Goal: Task Accomplishment & Management: Manage account settings

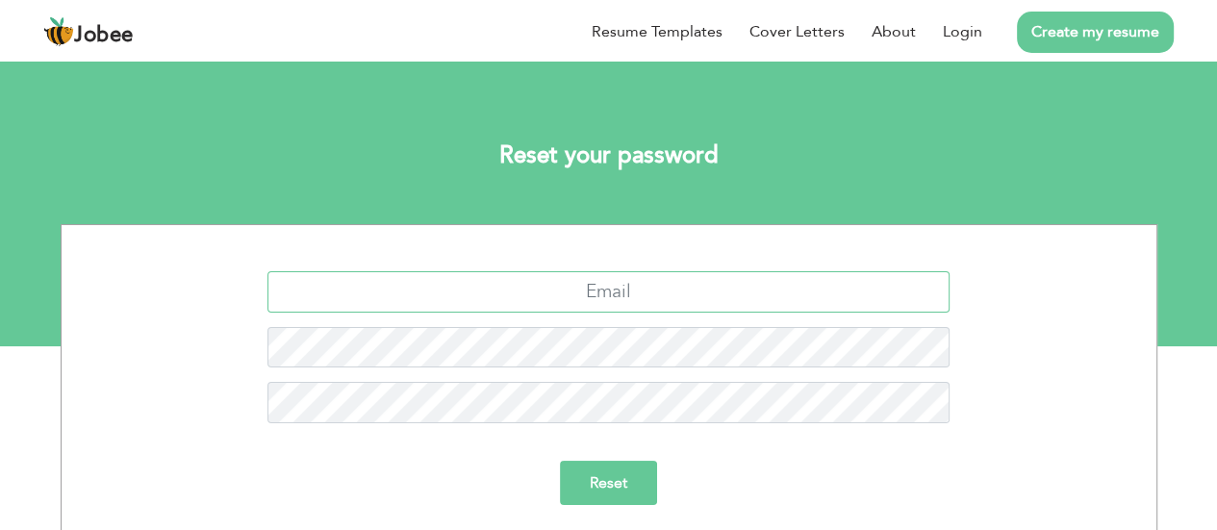
click at [566, 289] on input "text" at bounding box center [608, 291] width 682 height 41
type input "muniba.masood@hotmail.com"
click at [560, 461] on input "Reset" at bounding box center [608, 483] width 97 height 44
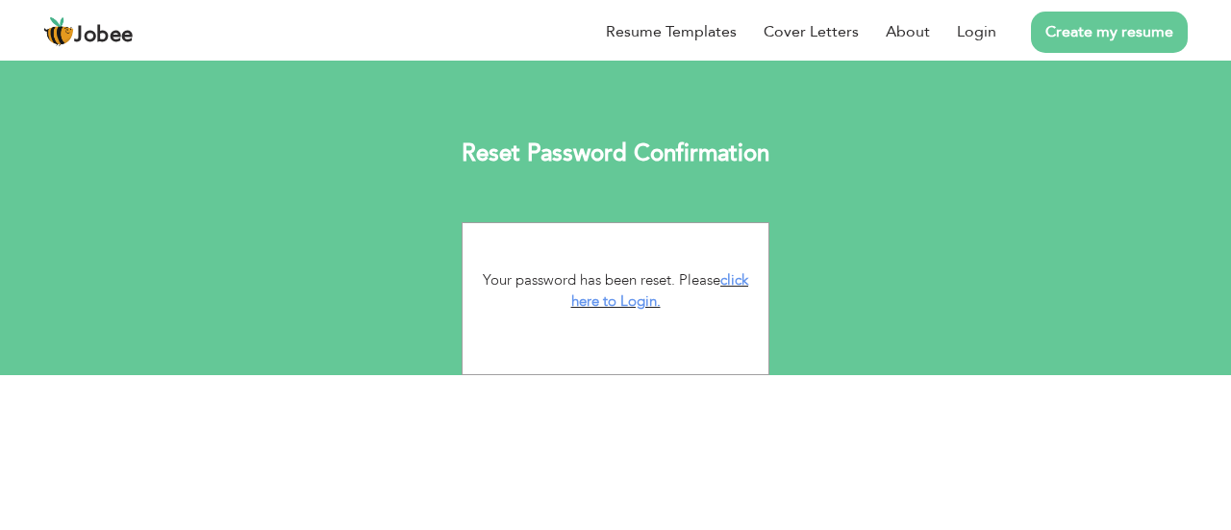
click at [735, 279] on link "click here to Login." at bounding box center [660, 290] width 178 height 41
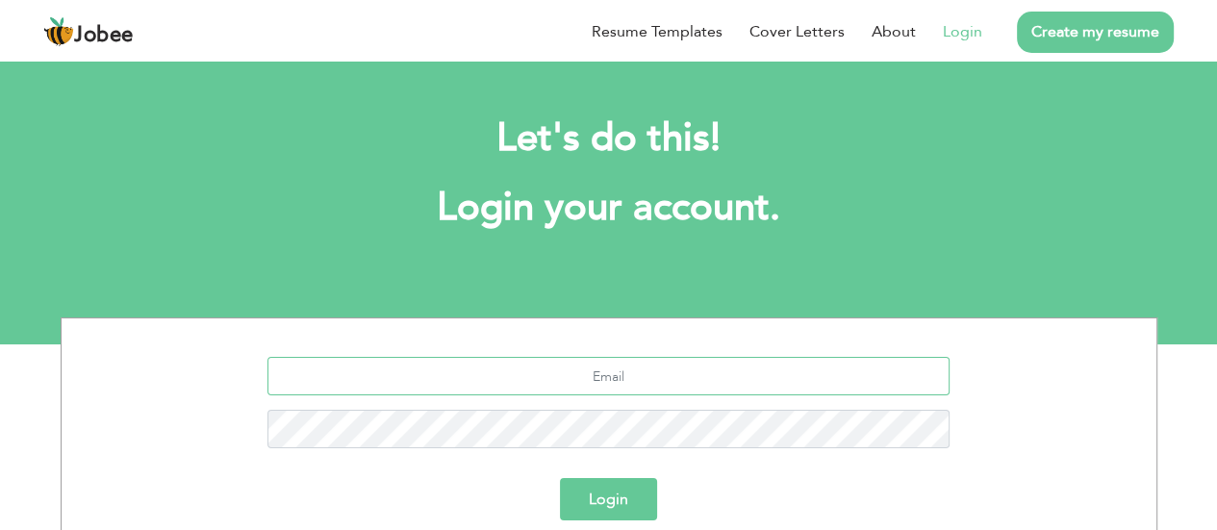
click at [675, 388] on input "text" at bounding box center [608, 376] width 682 height 38
type input "muniba.masood@hotmail.com"
click at [560, 478] on button "Login" at bounding box center [608, 499] width 97 height 42
click at [629, 511] on button "Login" at bounding box center [608, 499] width 97 height 42
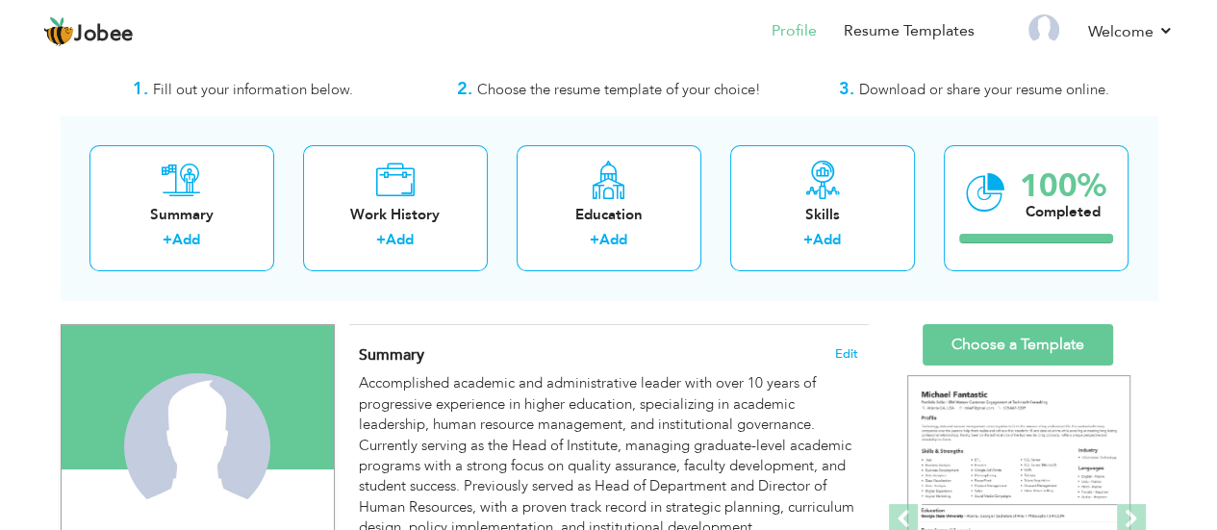
scroll to position [192, 0]
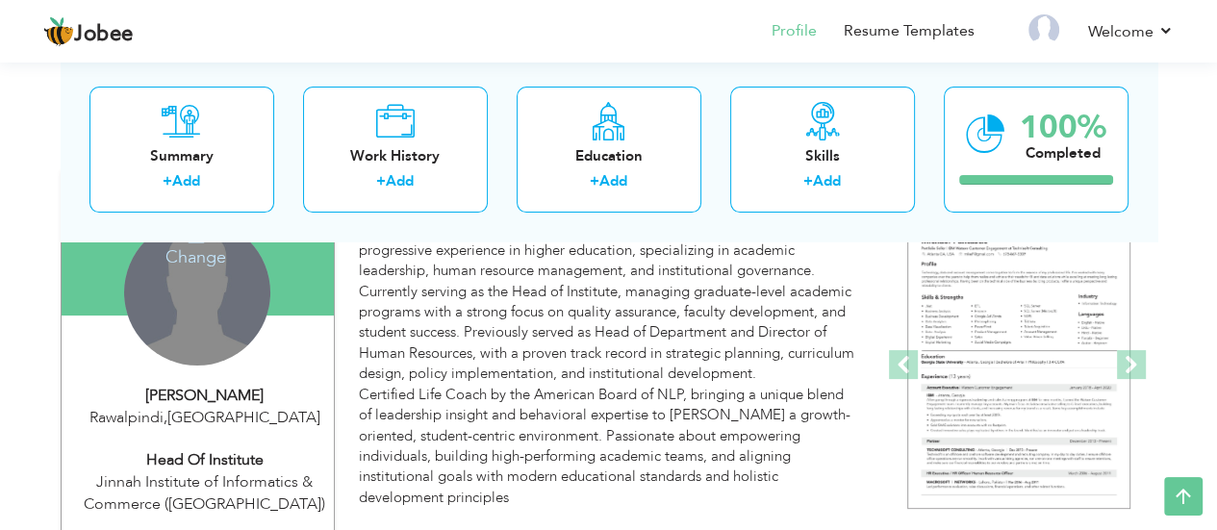
click at [211, 332] on div "Change Remove" at bounding box center [197, 292] width 146 height 146
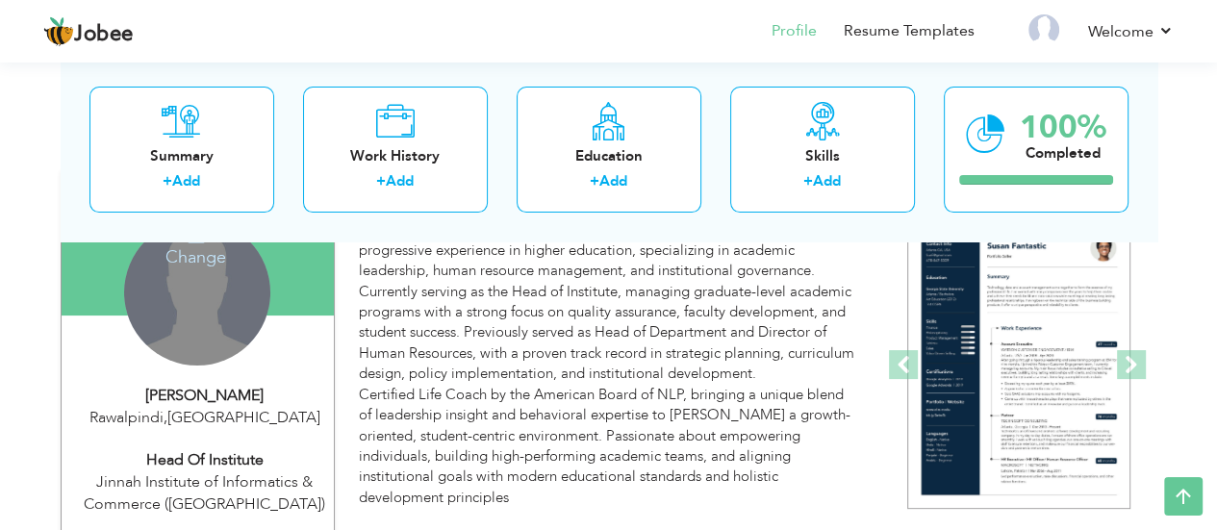
click at [214, 258] on h4 "Change" at bounding box center [196, 244] width 138 height 46
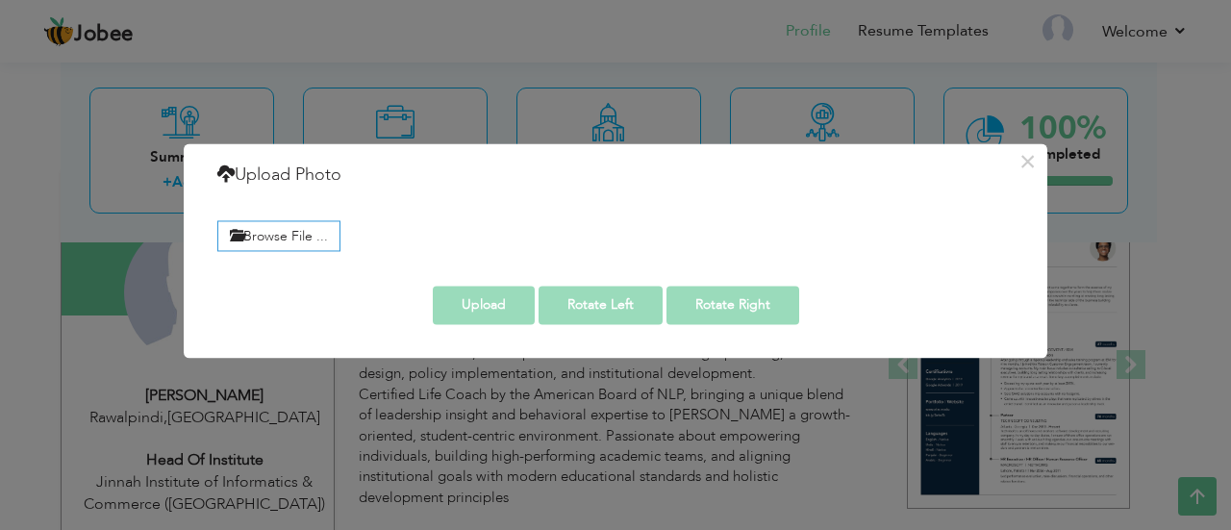
click at [231, 245] on label "Browse File ..." at bounding box center [278, 236] width 123 height 30
click at [0, 0] on input "Browse File ..." at bounding box center [0, 0] width 0 height 0
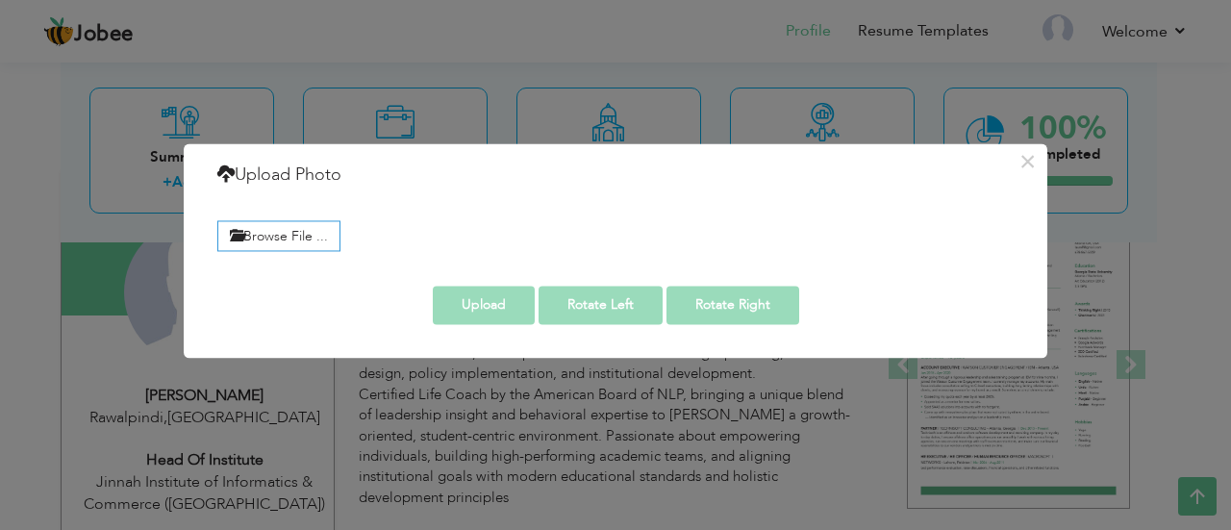
click at [624, 389] on div "× Upload Photo Browse File ..." at bounding box center [615, 265] width 1231 height 530
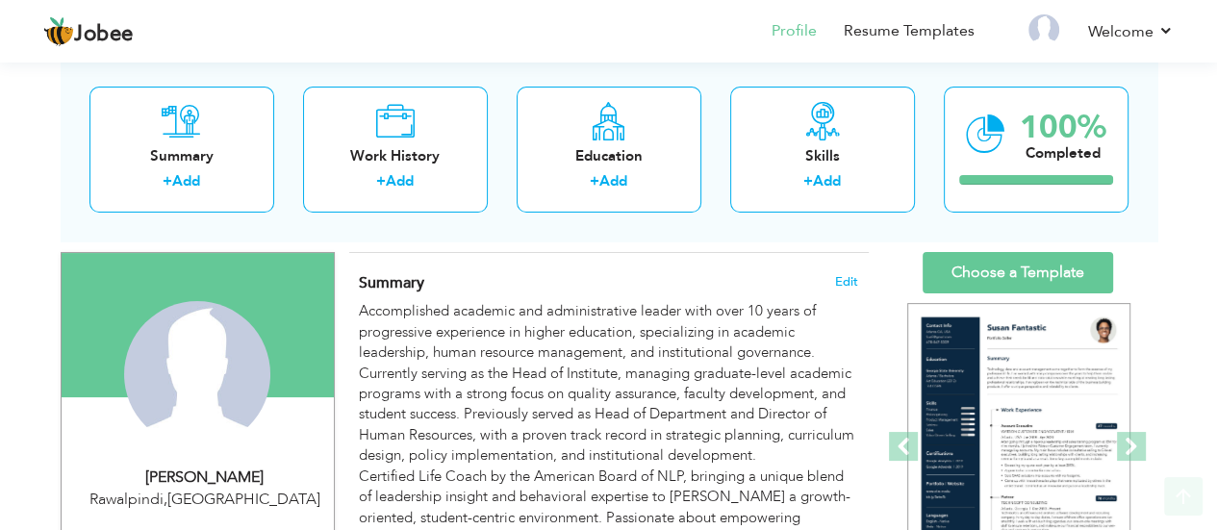
scroll to position [128, 0]
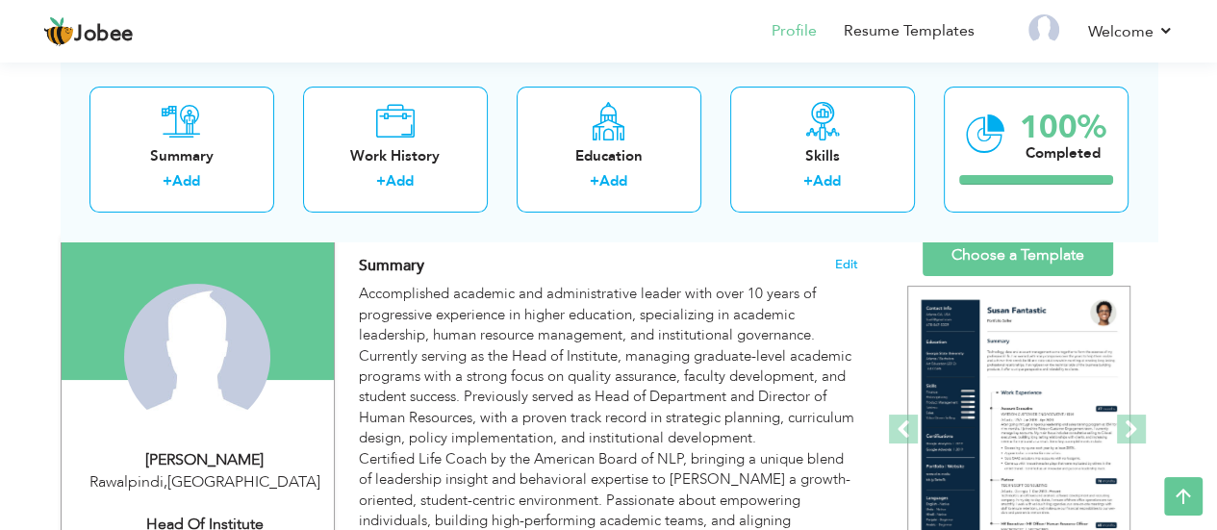
click at [408, 349] on p "Accomplished academic and administrative leader with over 10 years of progressi…" at bounding box center [608, 428] width 498 height 289
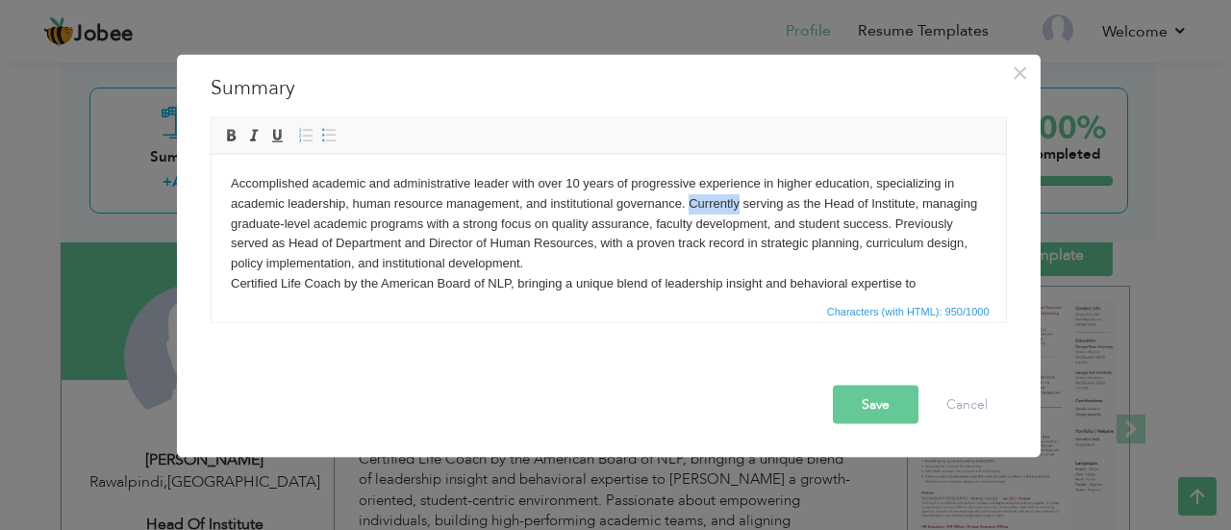
drag, startPoint x: 736, startPoint y: 200, endPoint x: 688, endPoint y: 205, distance: 48.3
click at [688, 207] on p "Accomplished academic and administrative leader with over 10 years of progressi…" at bounding box center [608, 253] width 756 height 160
click at [850, 387] on button "Save" at bounding box center [876, 404] width 86 height 38
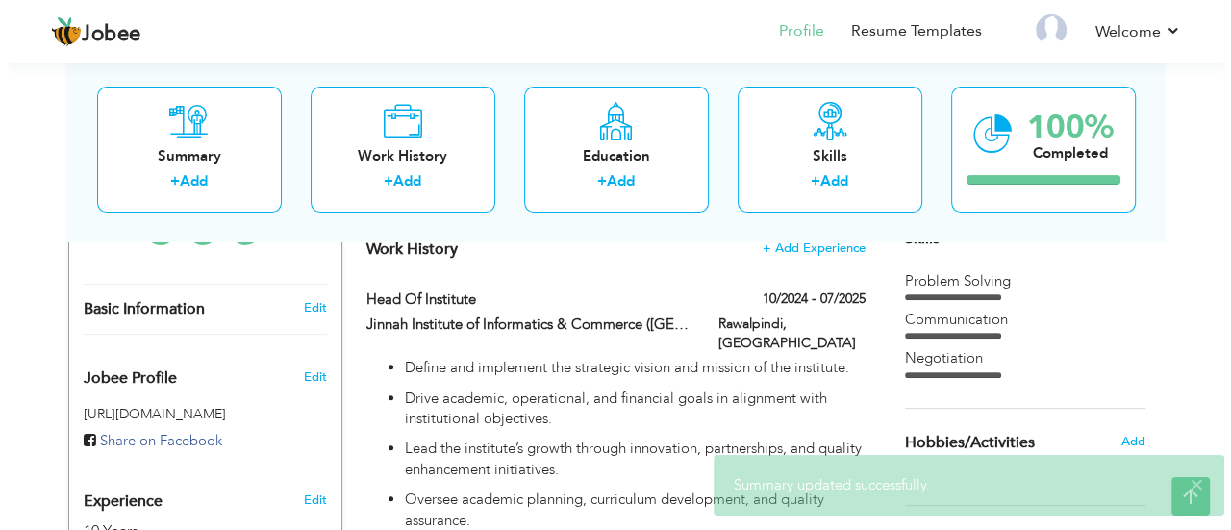
scroll to position [513, 0]
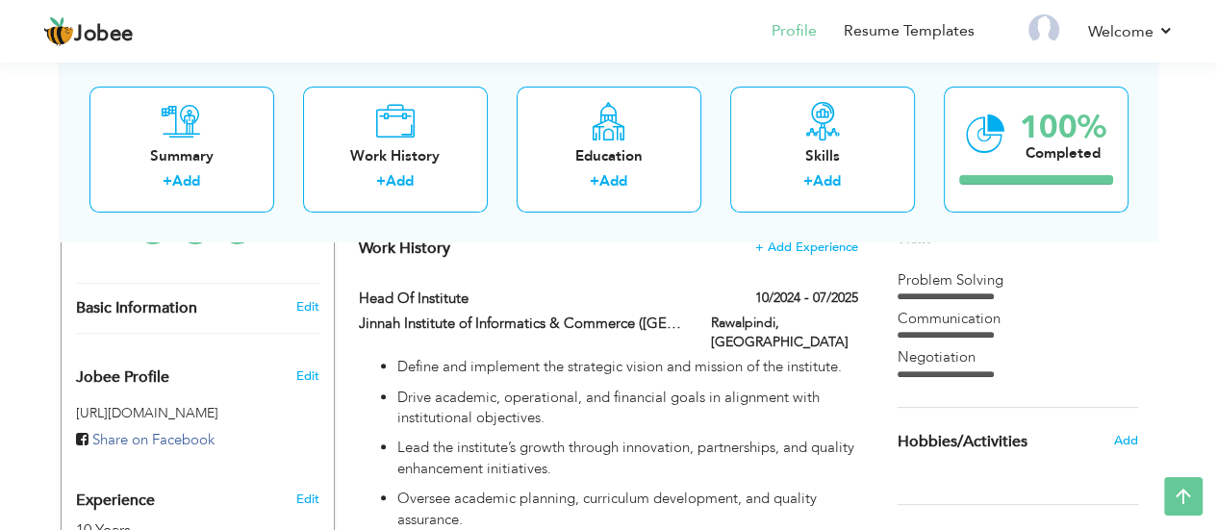
click at [777, 289] on label "10/2024 - 07/2025" at bounding box center [806, 298] width 103 height 19
type input "Head of Institute"
type input "Jinnah Institute of Informatics & Commerce ([GEOGRAPHIC_DATA])"
type input "10/2024"
type input "07/2025"
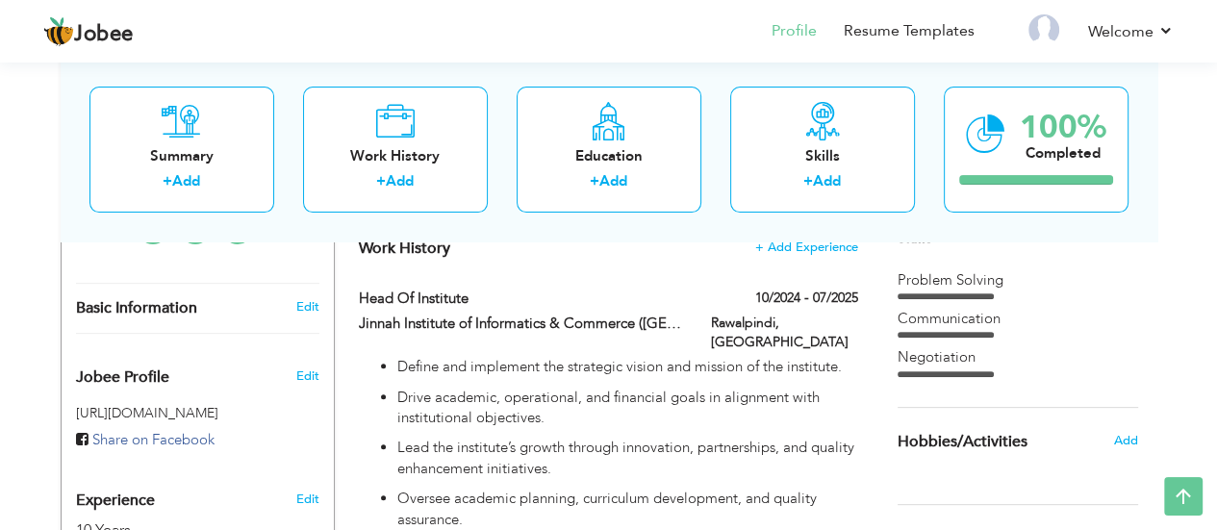
type input "[GEOGRAPHIC_DATA]"
type input "Rawalpindi"
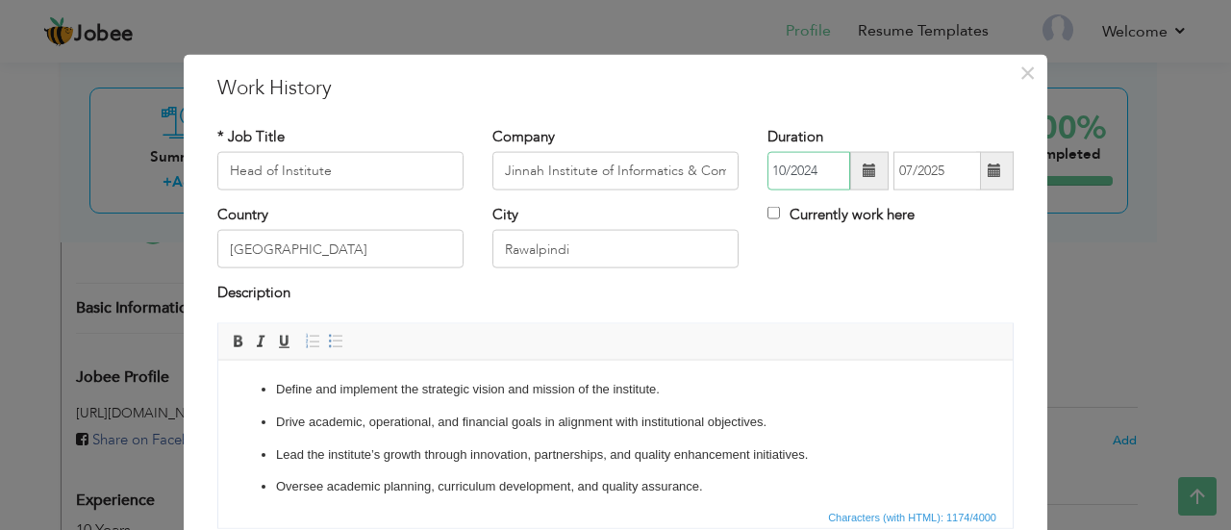
click at [816, 170] on input "10/2024" at bounding box center [809, 171] width 83 height 38
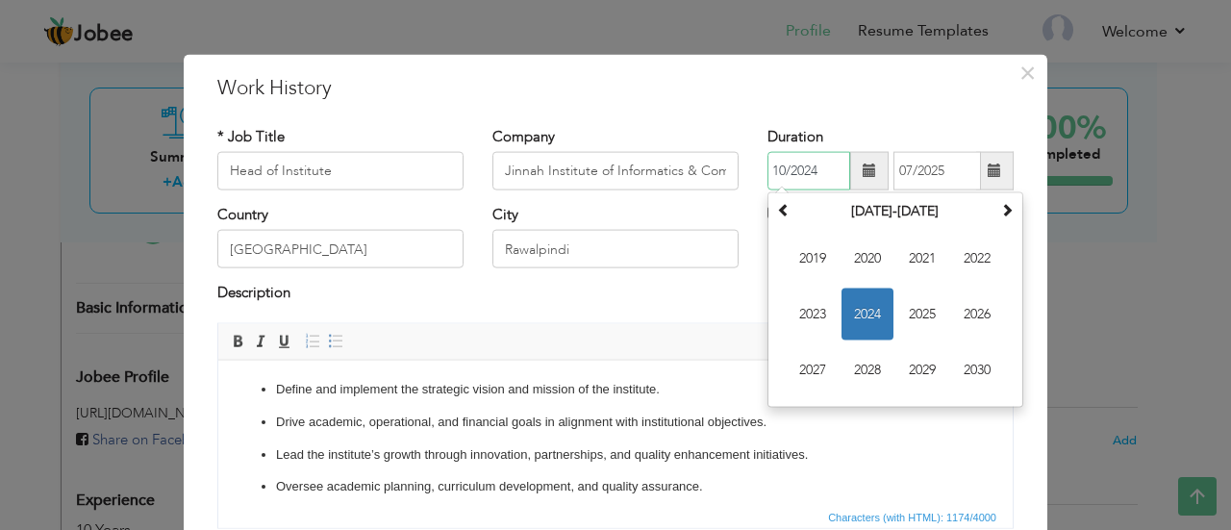
click at [868, 259] on span "2020" at bounding box center [868, 259] width 52 height 52
drag, startPoint x: 861, startPoint y: 374, endPoint x: 654, endPoint y: 21, distance: 409.1
click at [861, 374] on span "Oct" at bounding box center [868, 370] width 52 height 52
type input "10/2020"
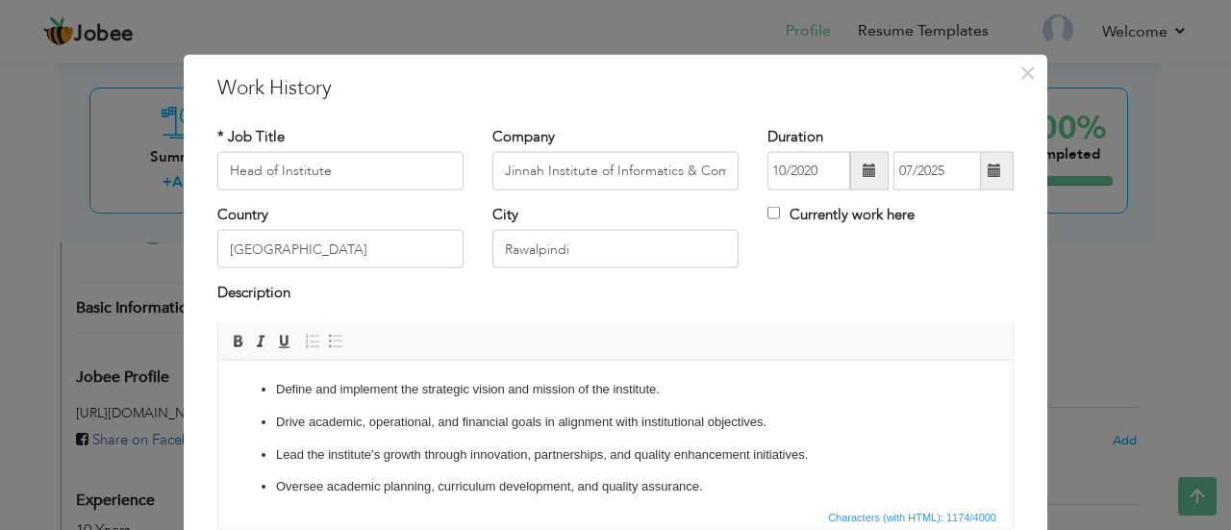
click at [848, 280] on div "Country Pakistan City Rawalpindi Currently work here" at bounding box center [615, 244] width 825 height 78
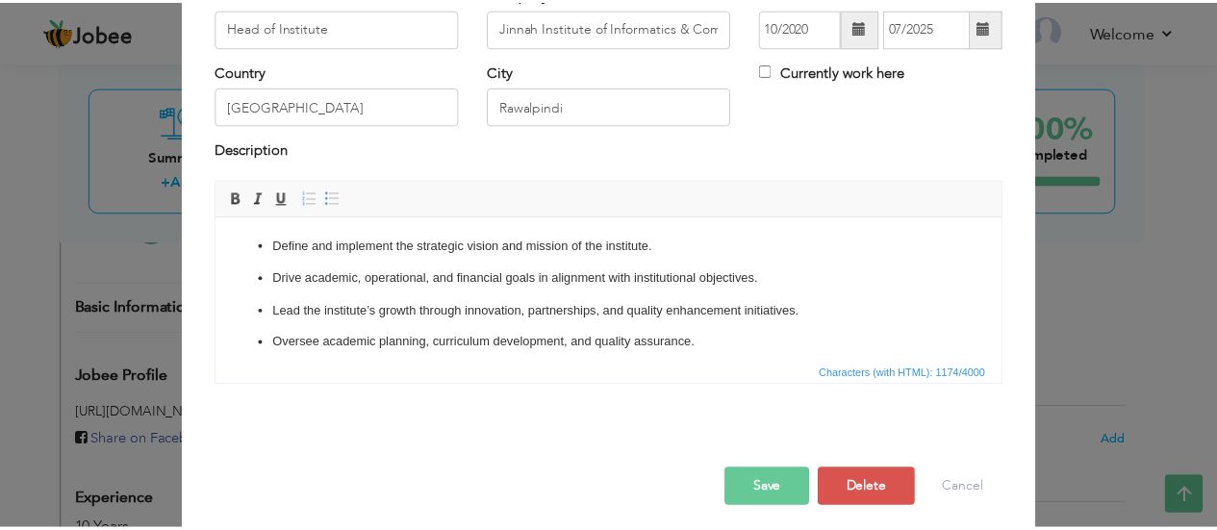
scroll to position [154, 0]
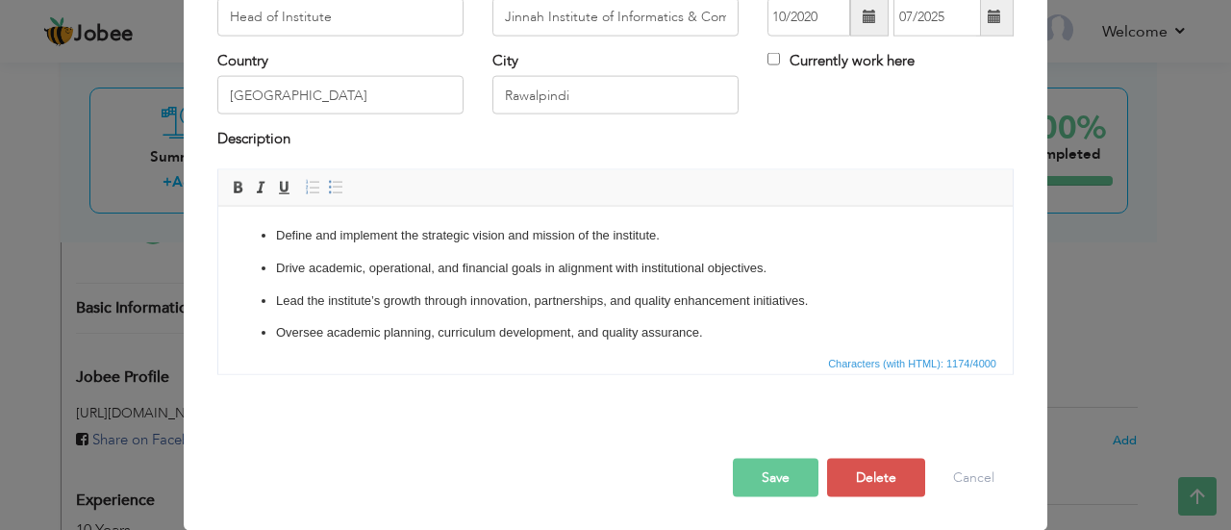
click at [787, 471] on button "Save" at bounding box center [776, 477] width 86 height 38
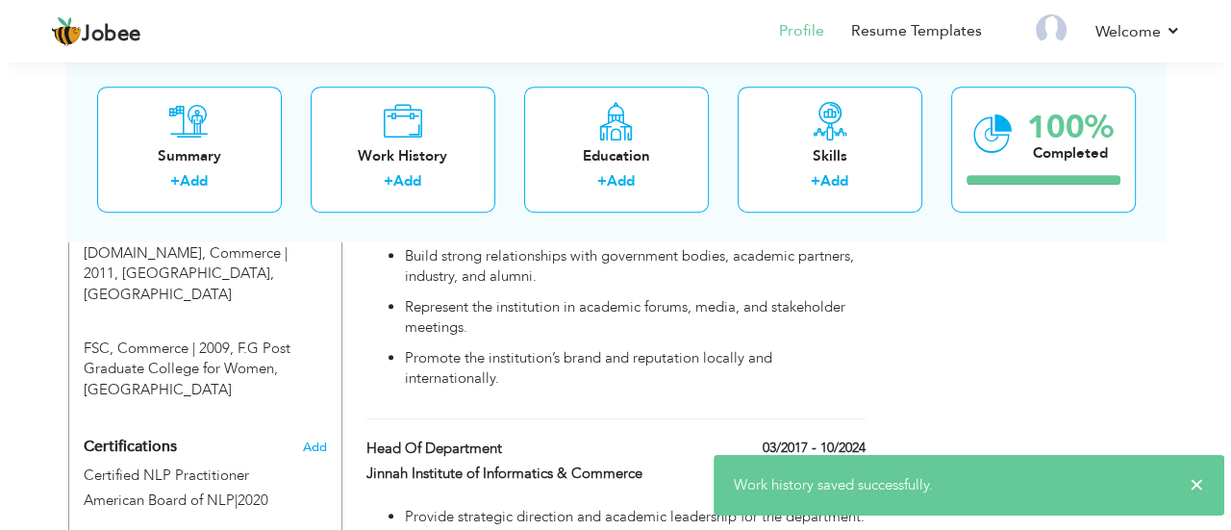
scroll to position [1025, 0]
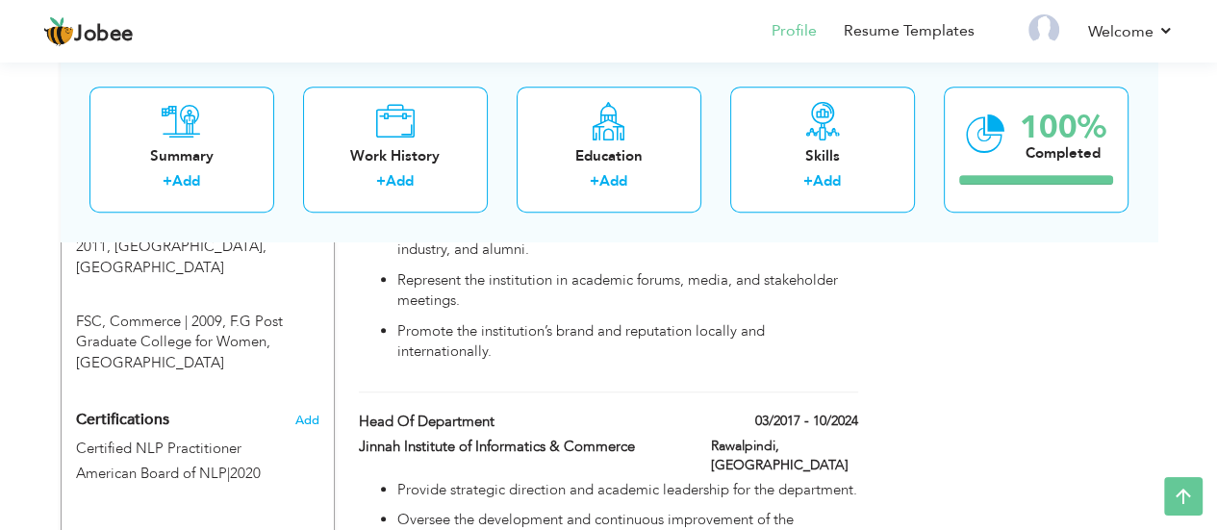
click at [827, 412] on label "03/2017 - 10/2024" at bounding box center [806, 421] width 103 height 19
type input "Head of Department"
type input "Jinnah Institute of Informatics & Commerce"
type input "03/2017"
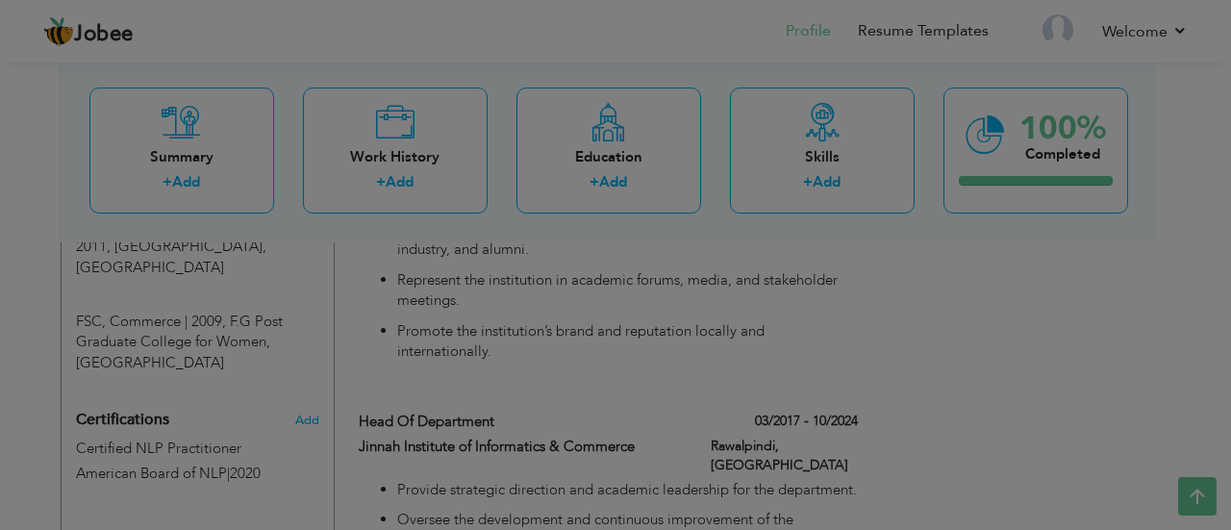
scroll to position [0, 0]
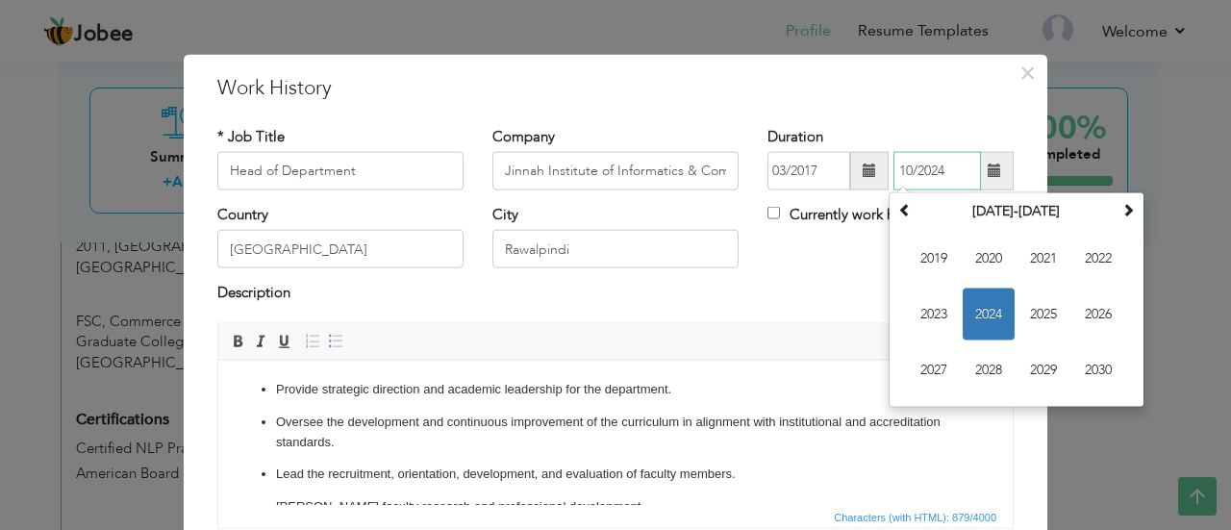
click at [916, 169] on input "10/2024" at bounding box center [937, 171] width 88 height 38
click at [973, 260] on span "2020" at bounding box center [989, 259] width 52 height 52
click at [929, 363] on span "Sep" at bounding box center [934, 370] width 52 height 52
type input "09/2020"
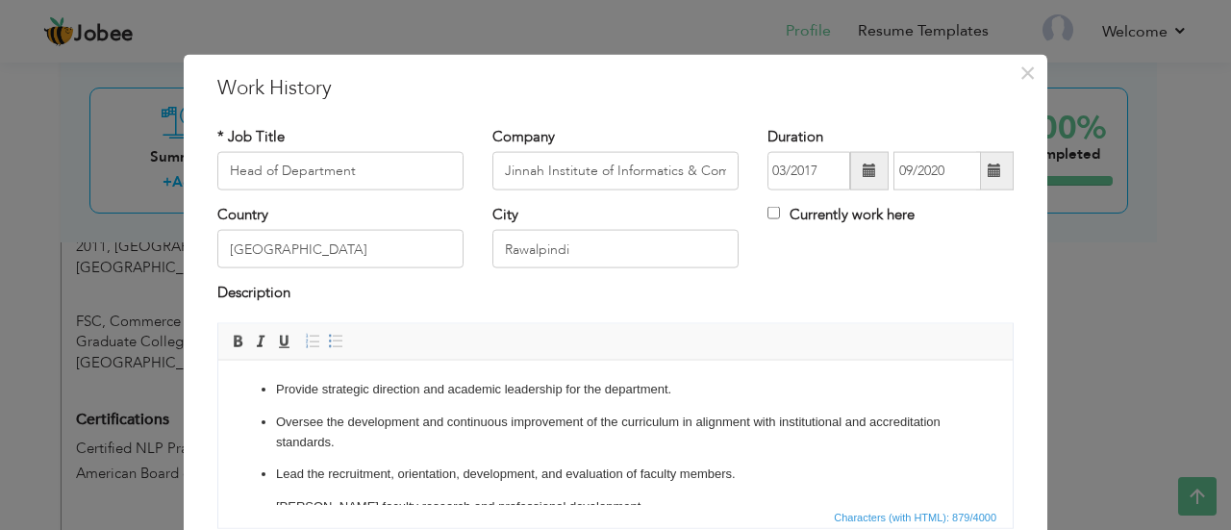
click at [924, 298] on div "Description" at bounding box center [615, 295] width 796 height 25
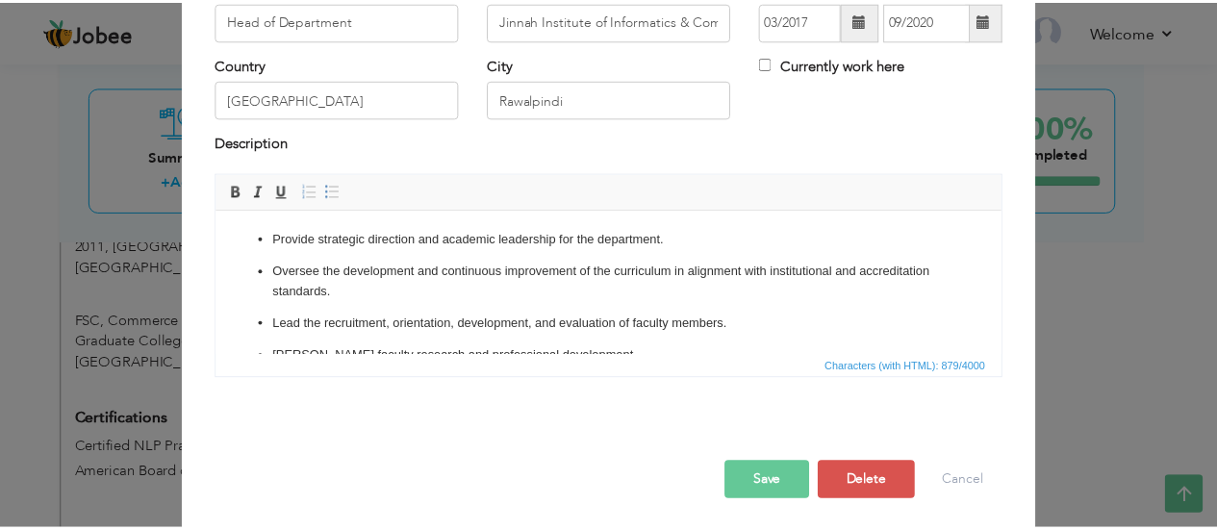
scroll to position [154, 0]
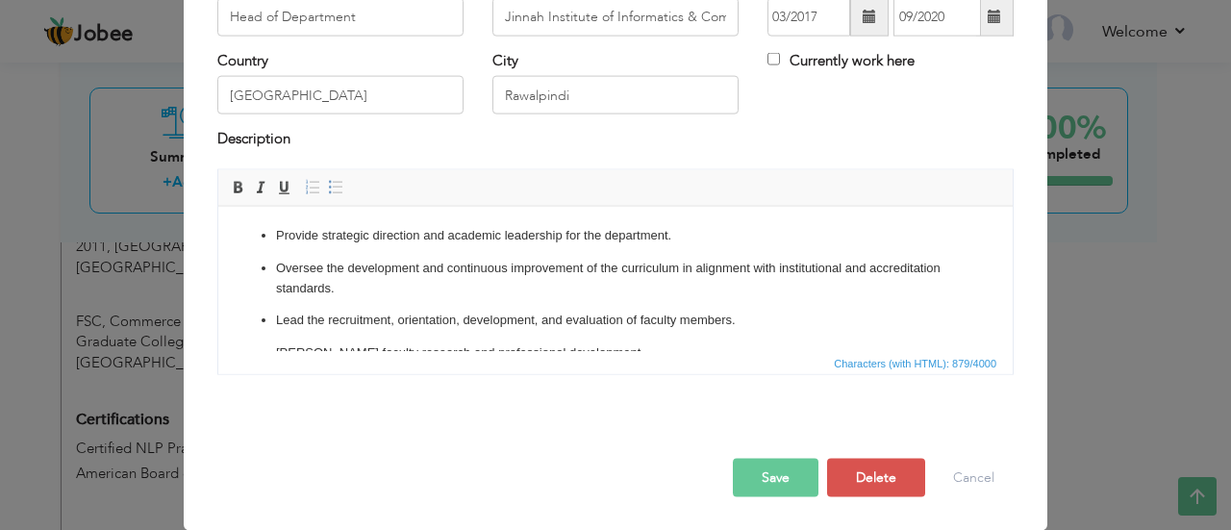
click at [792, 481] on button "Save" at bounding box center [776, 477] width 86 height 38
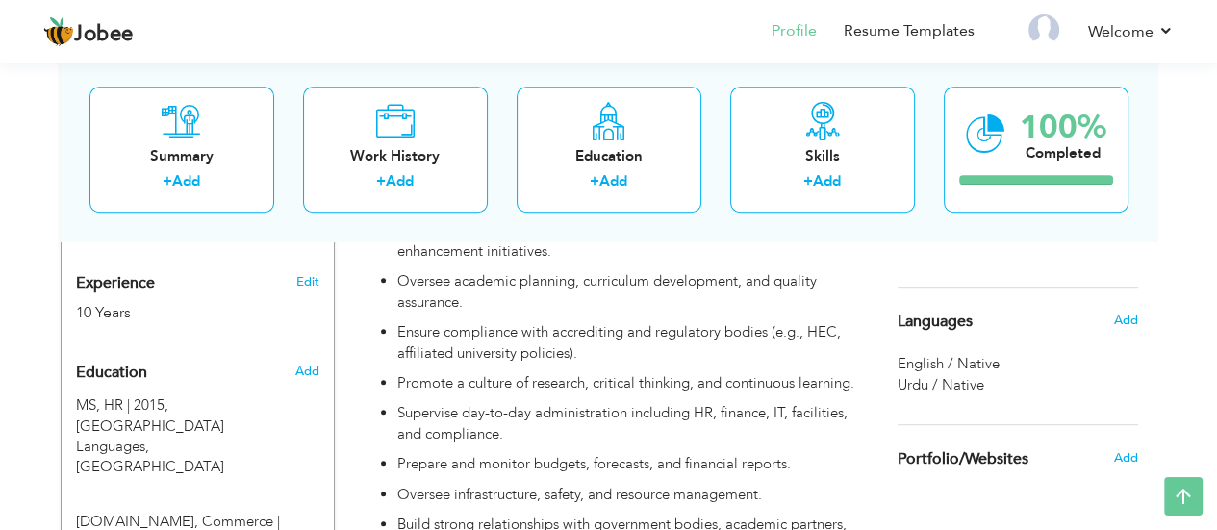
scroll to position [713, 0]
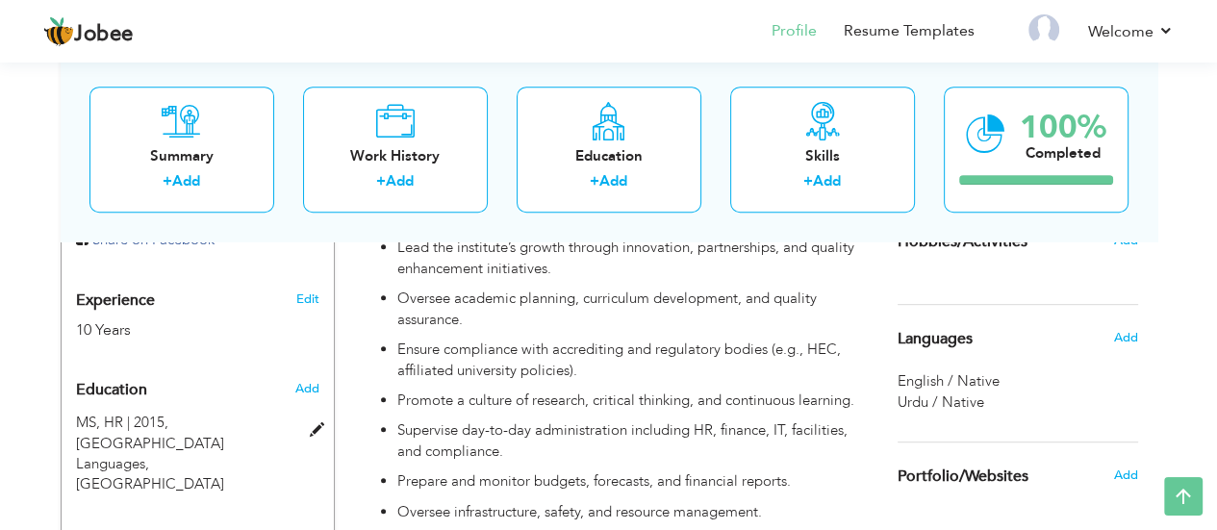
click at [102, 423] on span "MS, HR | 2015," at bounding box center [122, 422] width 92 height 19
type input "MS"
type input "HR"
type input "2015"
type input "National University of Modern Languages"
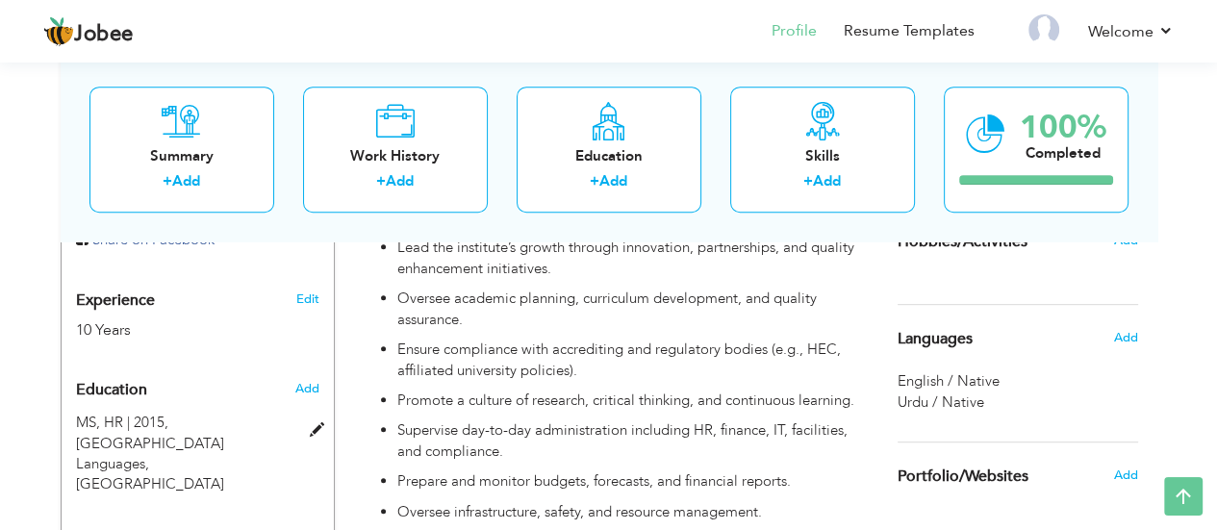
radio input "true"
type input "[GEOGRAPHIC_DATA]"
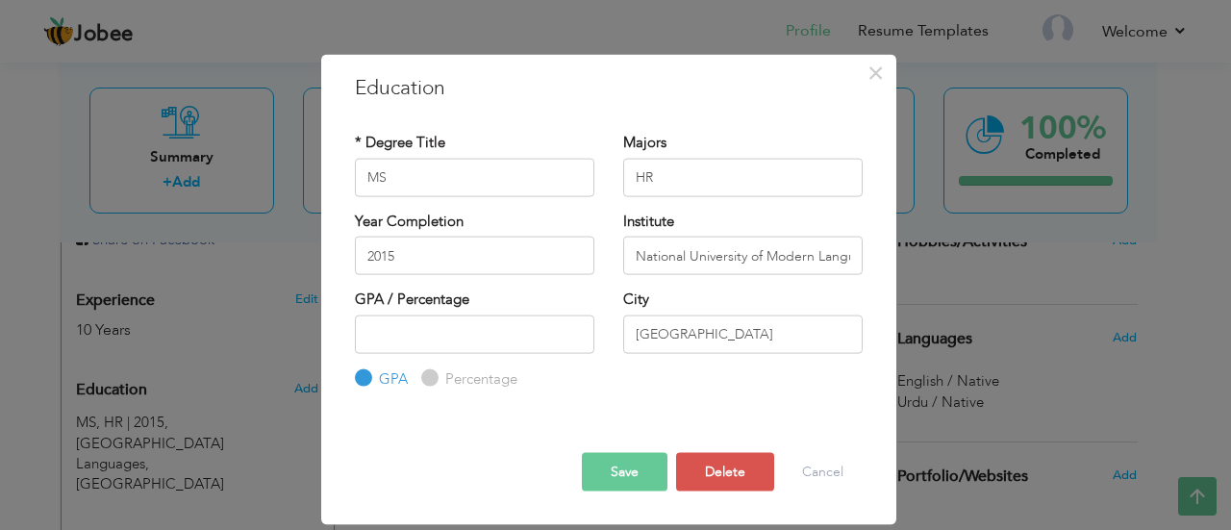
click at [648, 468] on button "Save" at bounding box center [625, 472] width 86 height 38
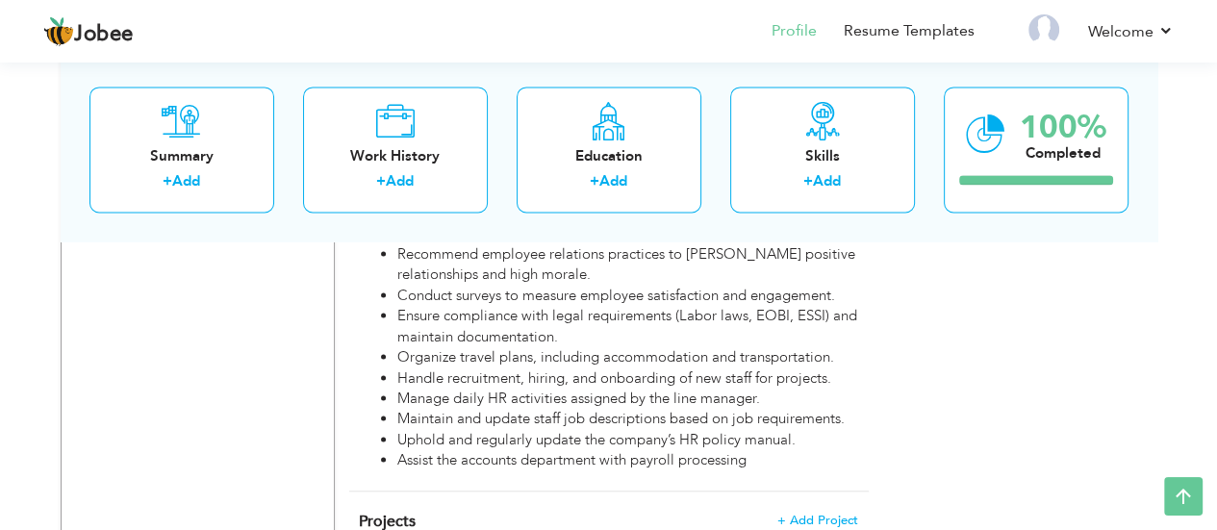
scroll to position [2572, 0]
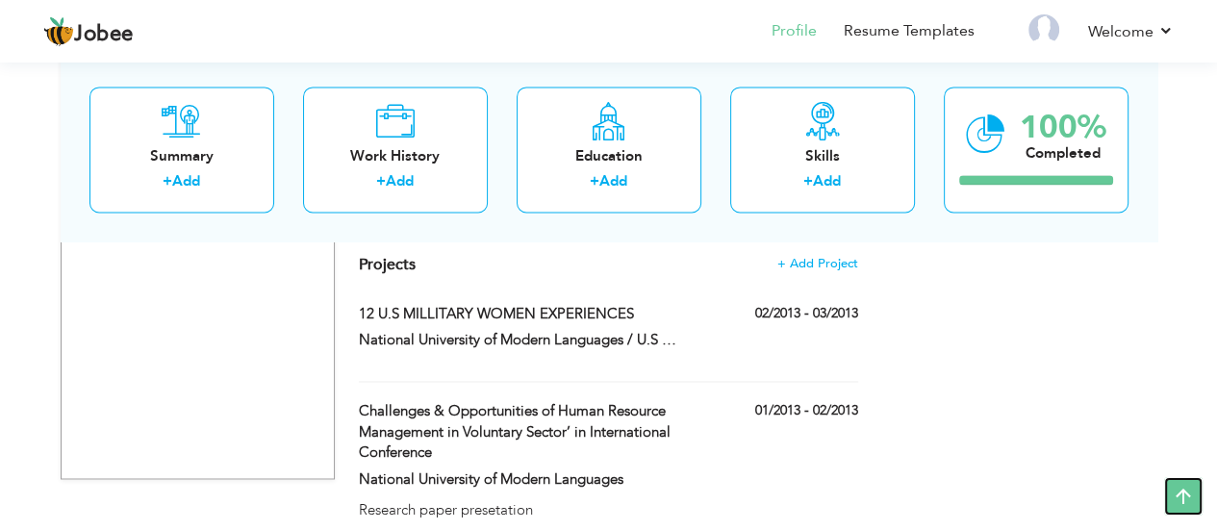
click at [1174, 492] on icon at bounding box center [1183, 496] width 38 height 38
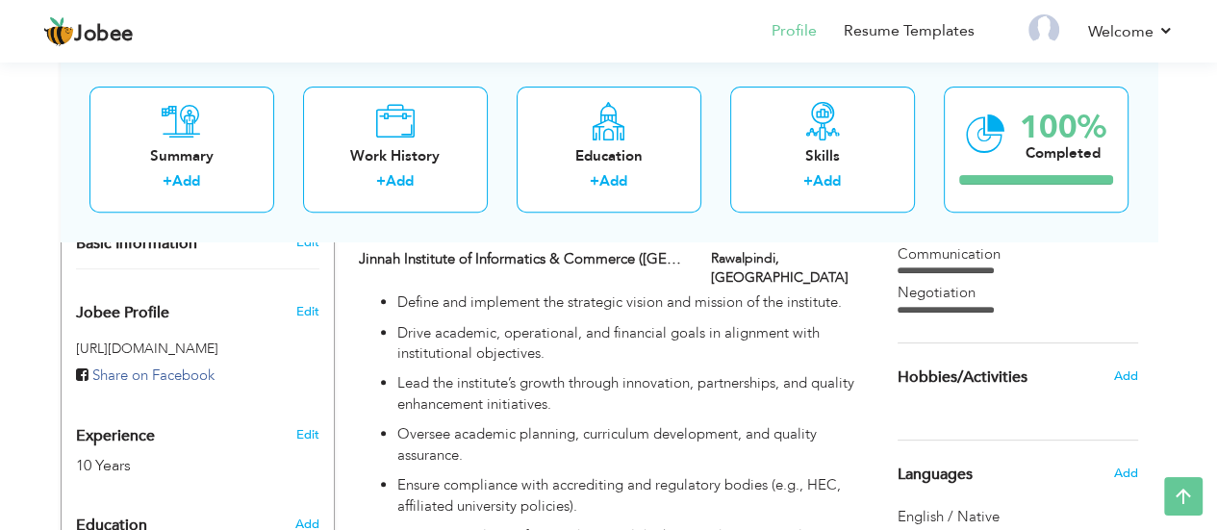
scroll to position [641, 0]
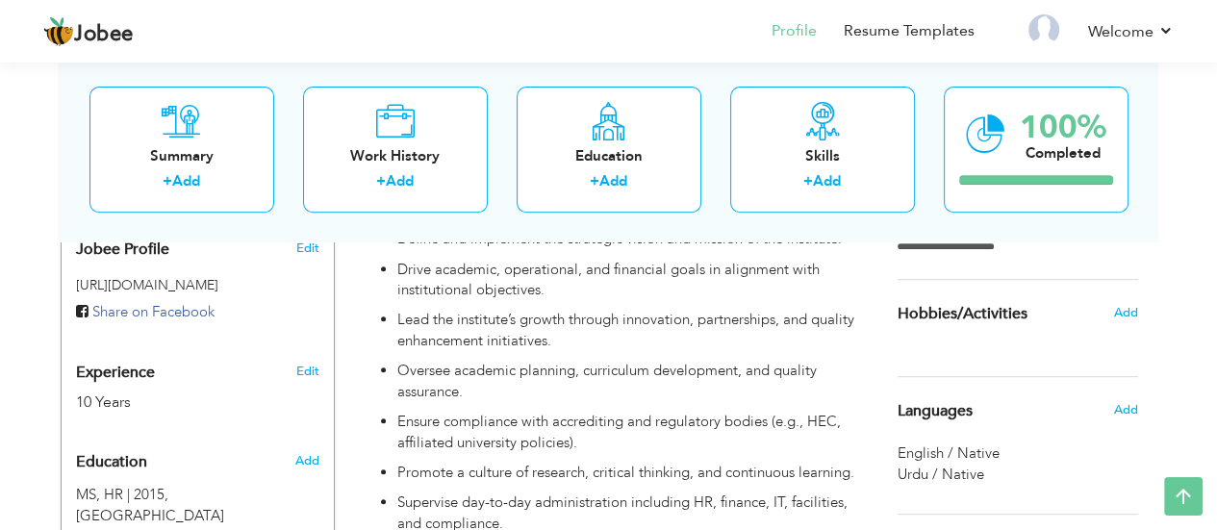
click at [999, 147] on icon at bounding box center [985, 134] width 39 height 64
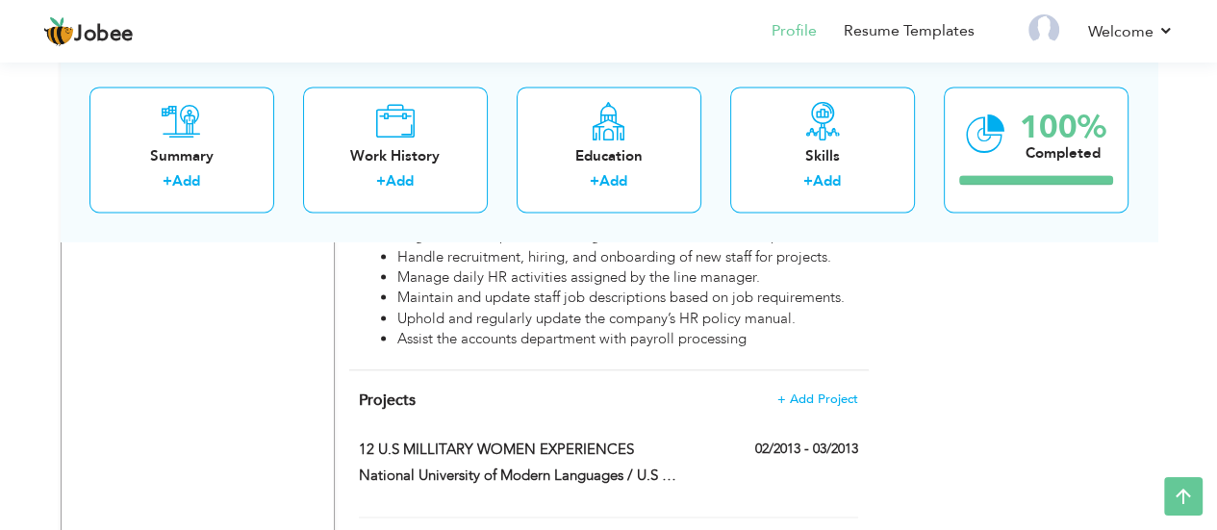
scroll to position [2572, 0]
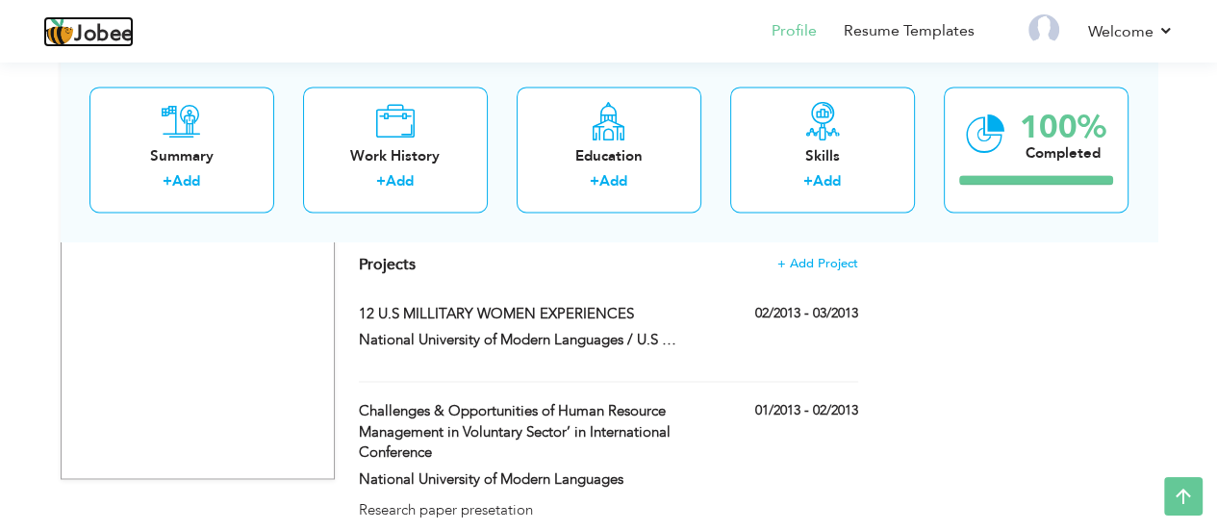
click at [85, 38] on span "Jobee" at bounding box center [104, 34] width 60 height 21
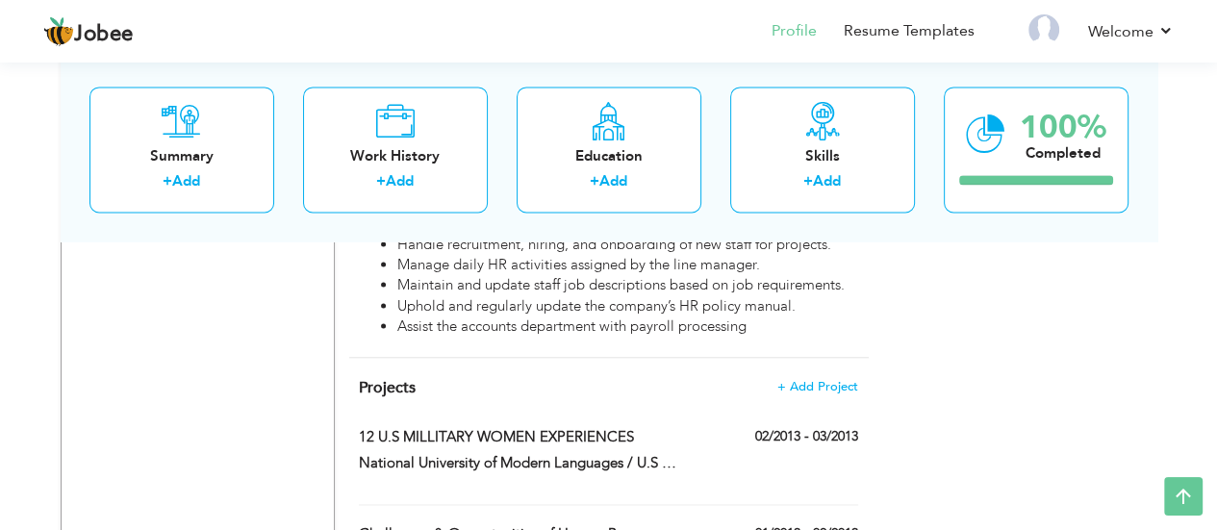
scroll to position [2315, 0]
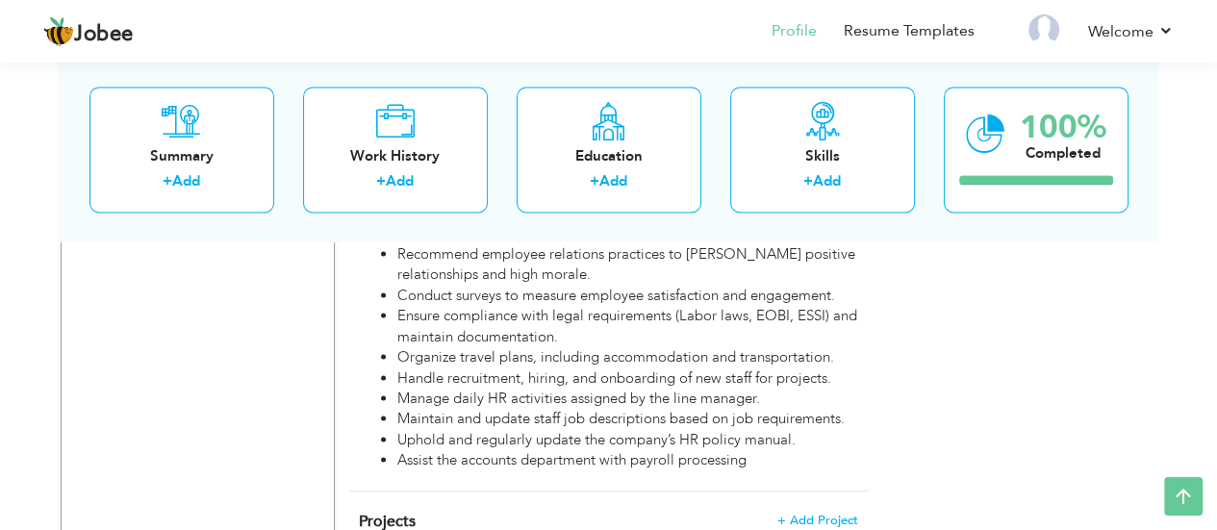
click at [1131, 44] on li "Welcome Settings Log off" at bounding box center [1117, 33] width 113 height 52
click at [1027, 19] on li at bounding box center [1031, 33] width 60 height 52
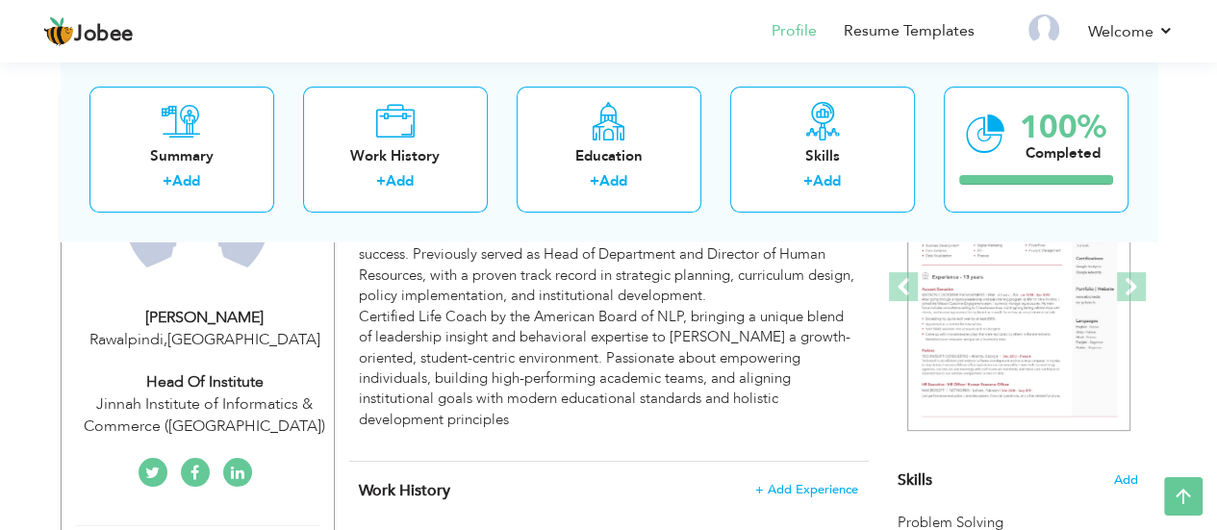
scroll to position [391, 0]
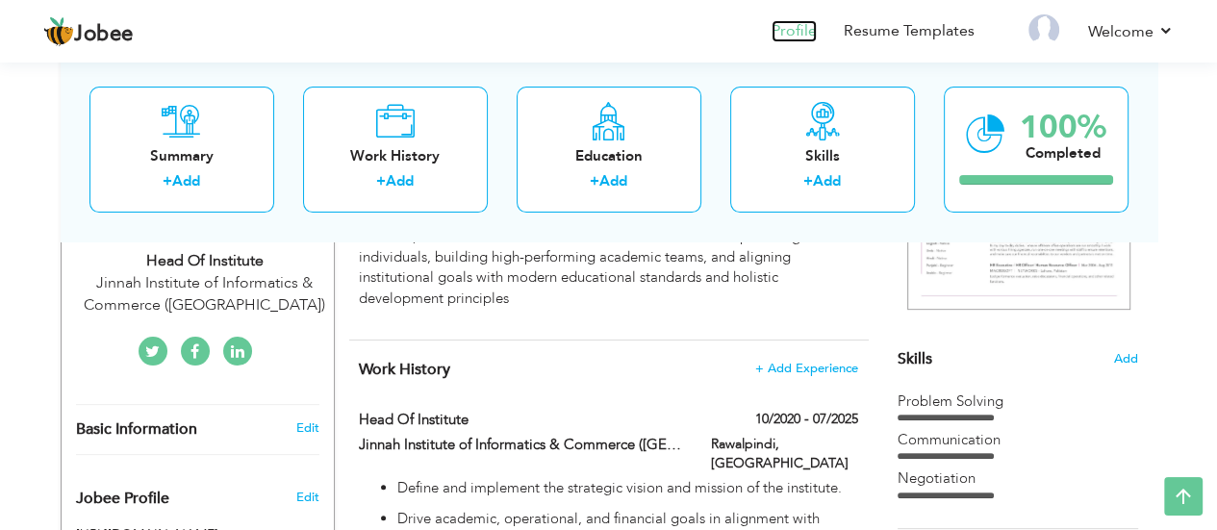
click at [787, 33] on link "Profile" at bounding box center [793, 31] width 45 height 22
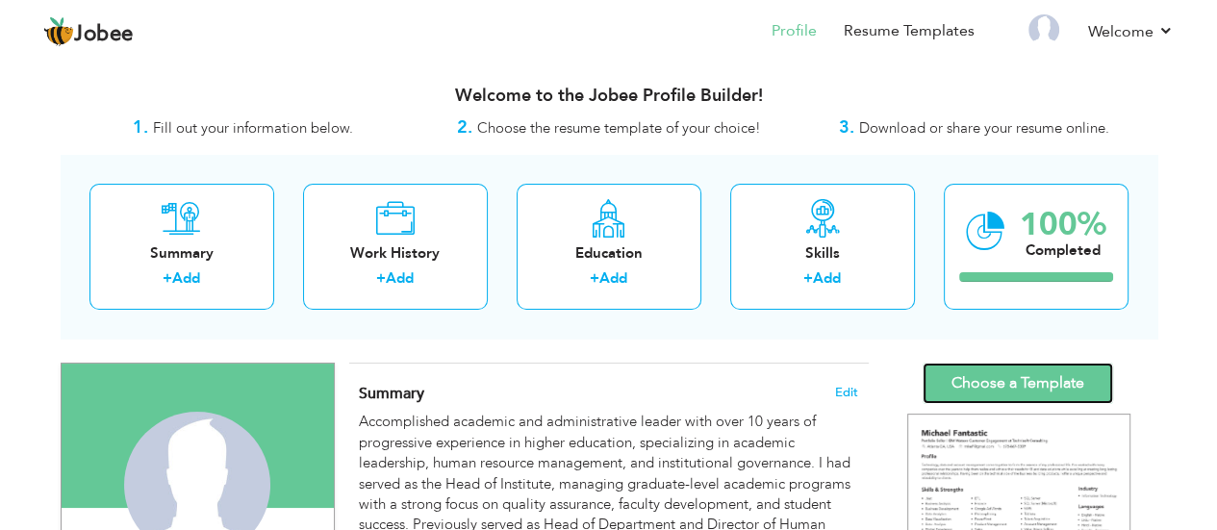
click at [986, 392] on link "Choose a Template" at bounding box center [1017, 383] width 190 height 41
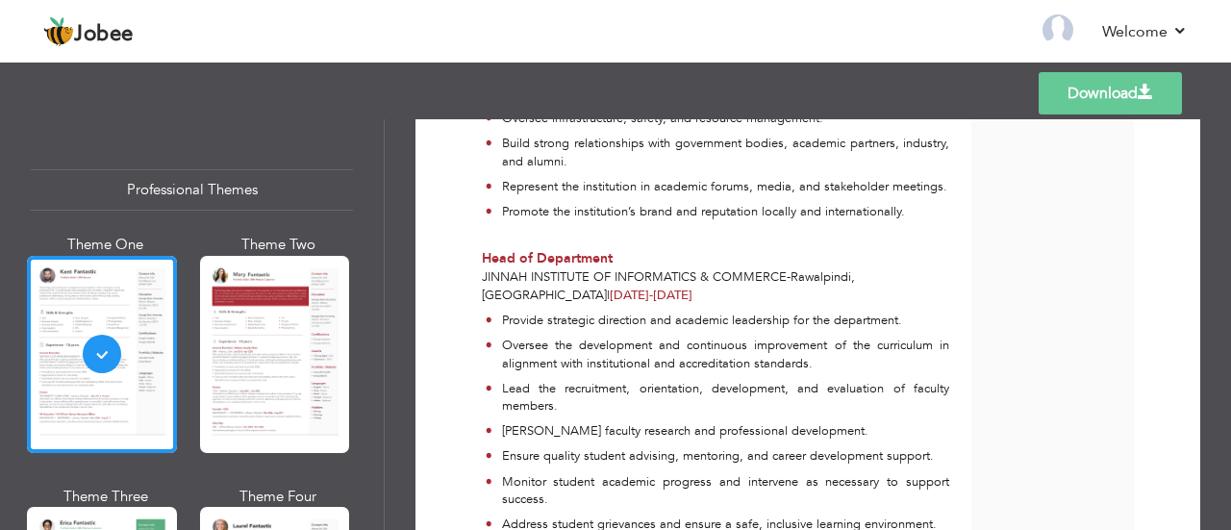
scroll to position [962, 0]
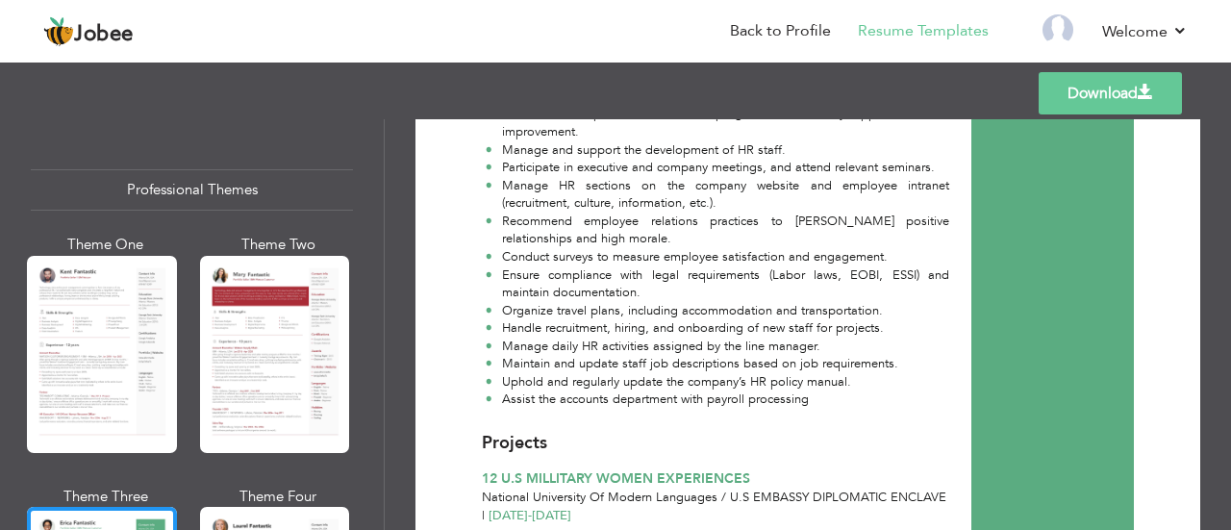
scroll to position [2006, 0]
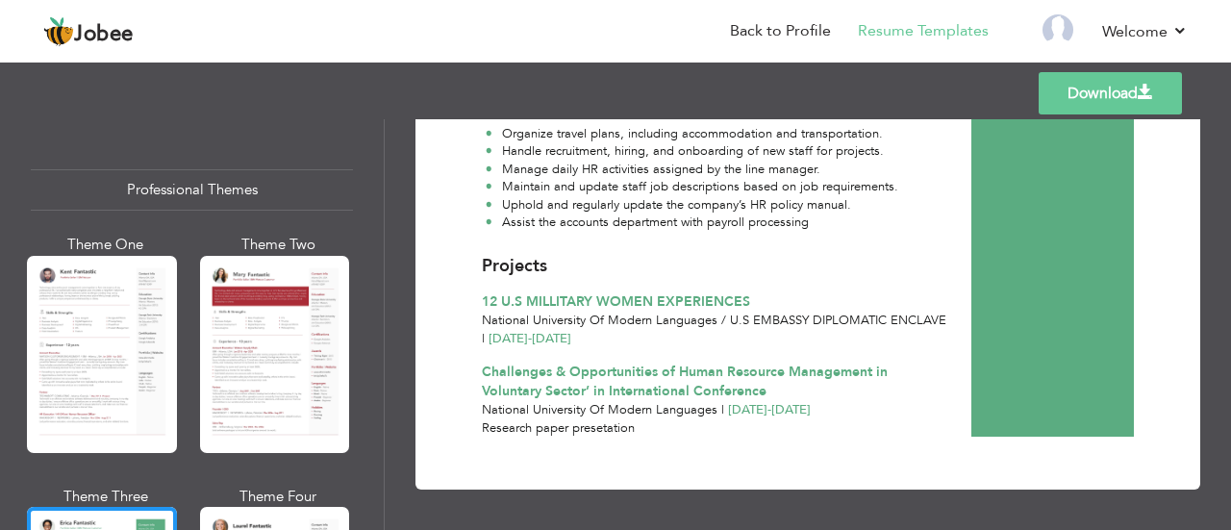
click at [1071, 100] on link "Download" at bounding box center [1110, 93] width 143 height 42
